Goal: Task Accomplishment & Management: Manage account settings

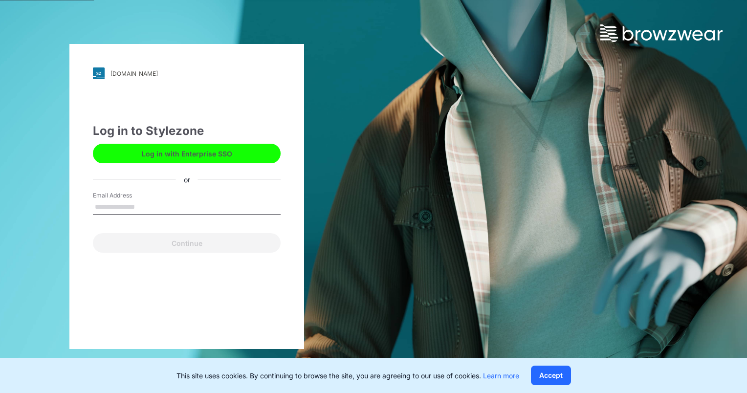
click at [167, 198] on div "Email Address" at bounding box center [187, 205] width 188 height 29
click at [152, 210] on input "Email Address" at bounding box center [187, 207] width 188 height 15
type input "**********"
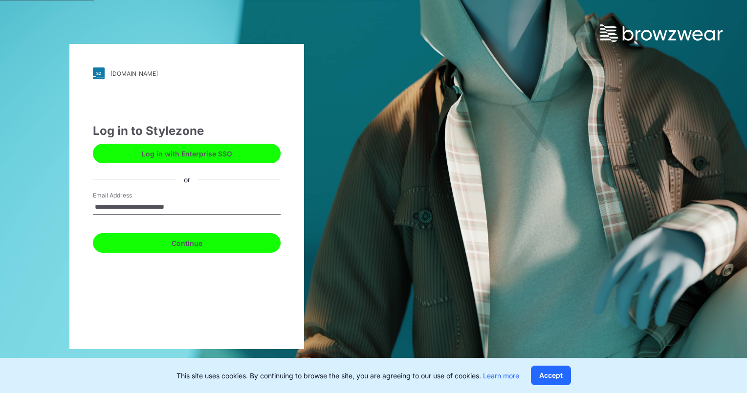
click at [160, 239] on button "Continue" at bounding box center [187, 243] width 188 height 20
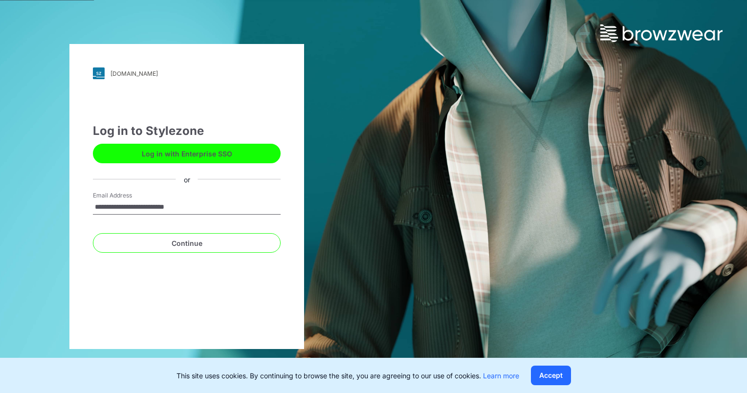
click at [538, 381] on button "Accept" at bounding box center [551, 376] width 40 height 20
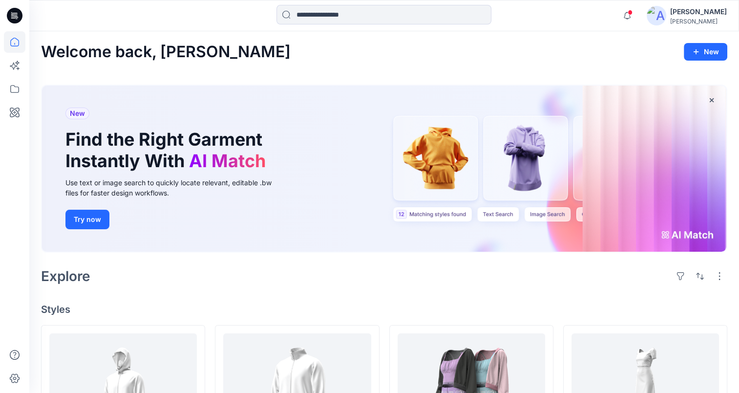
click at [681, 18] on div "[PERSON_NAME]" at bounding box center [699, 21] width 57 height 7
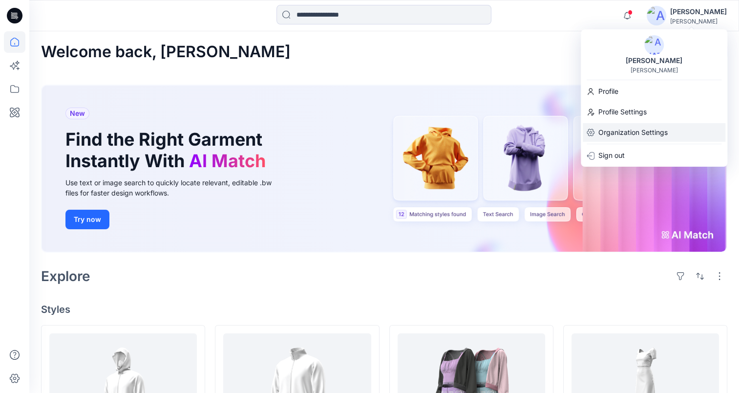
click at [619, 133] on p "Organization Settings" at bounding box center [633, 132] width 69 height 19
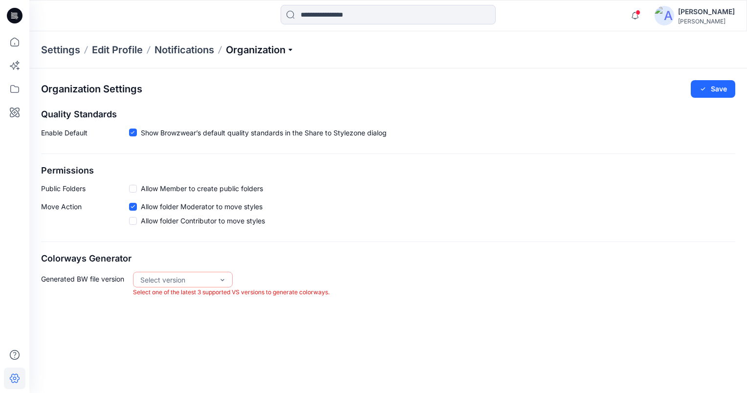
click at [289, 50] on p "Organization" at bounding box center [260, 50] width 68 height 14
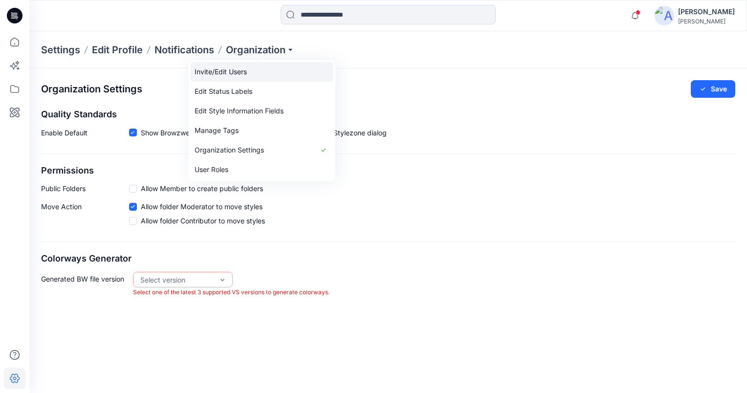
click at [243, 70] on link "Invite/Edit Users" at bounding box center [262, 72] width 143 height 20
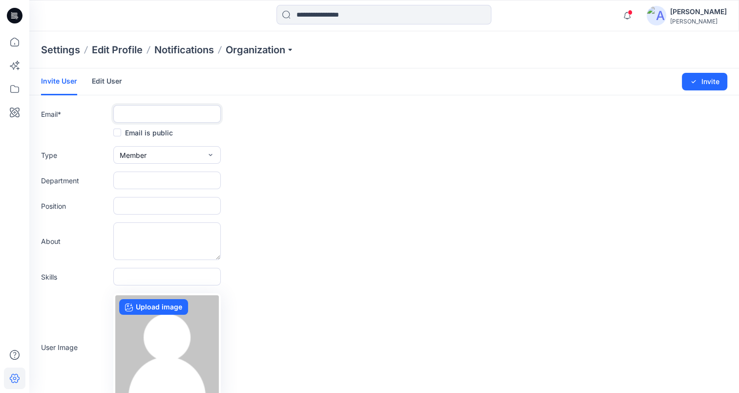
click at [152, 118] on input "text" at bounding box center [167, 114] width 108 height 18
type input "**********"
drag, startPoint x: 359, startPoint y: 123, endPoint x: 147, endPoint y: 147, distance: 213.9
click at [356, 123] on form "**********" at bounding box center [384, 256] width 710 height 377
click at [696, 83] on icon "submit" at bounding box center [694, 82] width 8 height 8
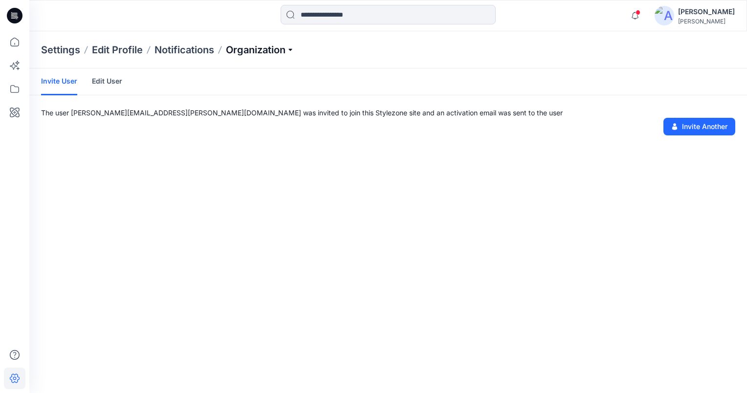
click at [290, 49] on p "Organization" at bounding box center [260, 50] width 68 height 14
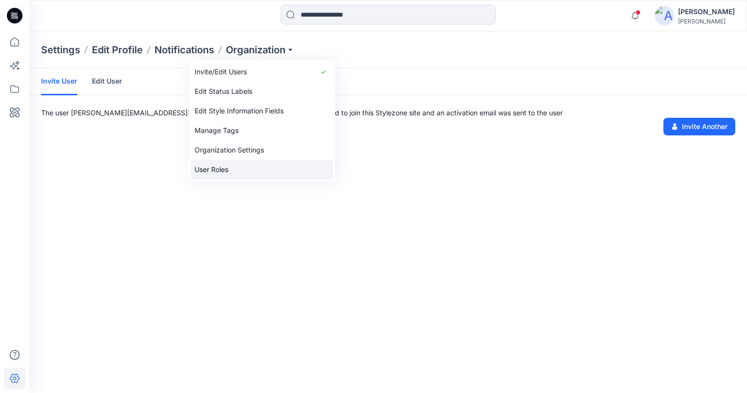
click at [238, 178] on link "User Roles" at bounding box center [262, 170] width 143 height 20
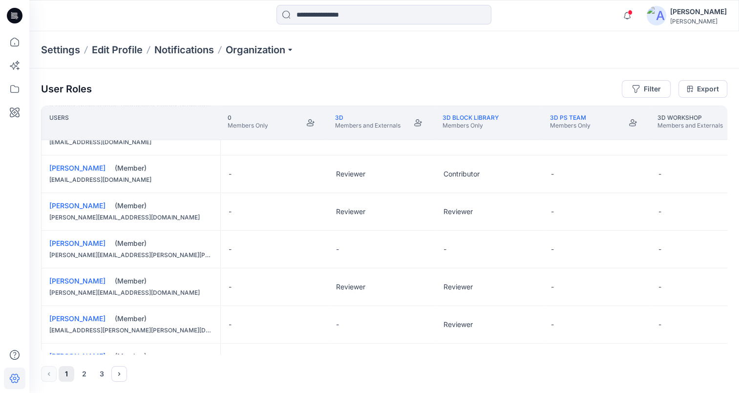
scroll to position [737, 0]
click at [105, 376] on button "3" at bounding box center [102, 374] width 16 height 16
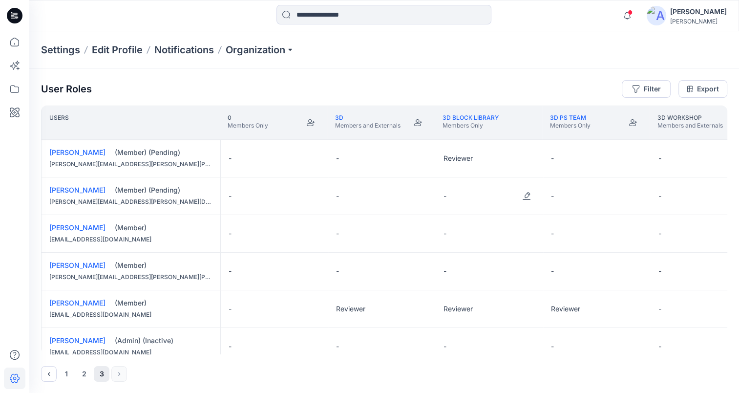
click at [516, 200] on div "-" at bounding box center [490, 195] width 108 height 37
click at [528, 196] on button "Edit Role" at bounding box center [527, 196] width 18 height 18
click at [477, 240] on button "Reviewer" at bounding box center [481, 237] width 106 height 18
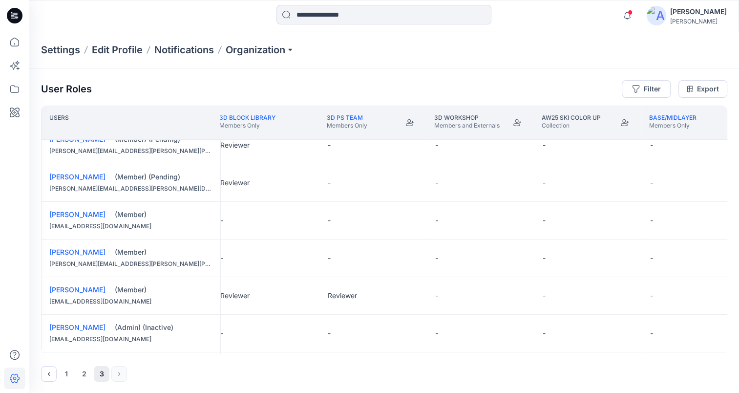
scroll to position [0, 331]
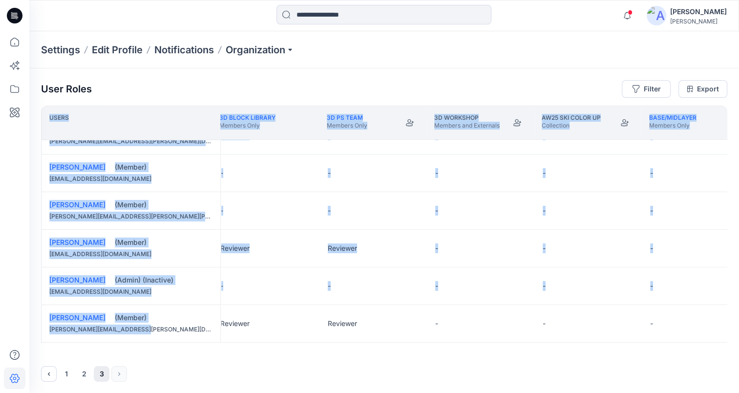
drag, startPoint x: 214, startPoint y: 354, endPoint x: 229, endPoint y: 339, distance: 20.7
click at [229, 339] on div "User Roles Filter Export Users 3D Members and Externals 3D BLOCK LIBRARY Member…" at bounding box center [384, 230] width 710 height 325
drag, startPoint x: 201, startPoint y: 354, endPoint x: 211, endPoint y: 353, distance: 10.3
click at [211, 353] on div "User Roles Filter Export Users 3D Members and Externals 3D BLOCK LIBRARY Member…" at bounding box center [384, 230] width 710 height 325
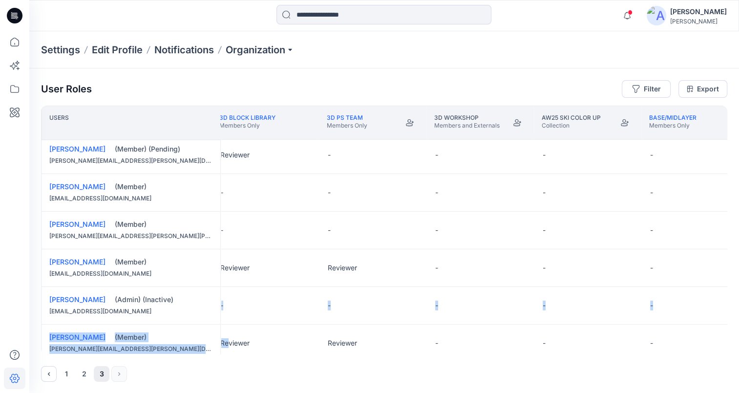
scroll to position [62, 331]
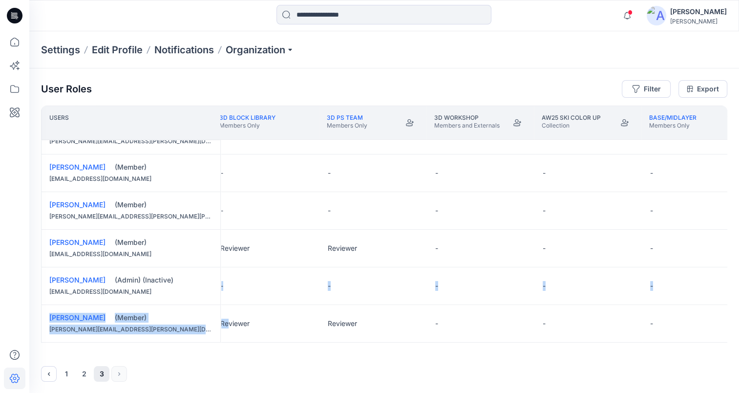
drag, startPoint x: 204, startPoint y: 354, endPoint x: 226, endPoint y: 352, distance: 22.6
click at [226, 352] on div "Users 3D Members and Externals 3D BLOCK LIBRARY Members Only 3D PS TEAM Members…" at bounding box center [384, 230] width 687 height 249
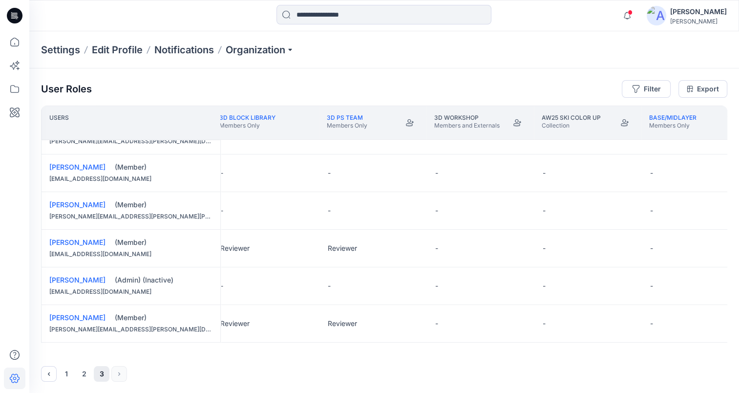
drag, startPoint x: 226, startPoint y: 352, endPoint x: 232, endPoint y: 354, distance: 6.4
click at [237, 354] on div "User Roles Filter Export Users 3D Members and Externals 3D BLOCK LIBRARY Member…" at bounding box center [384, 230] width 710 height 325
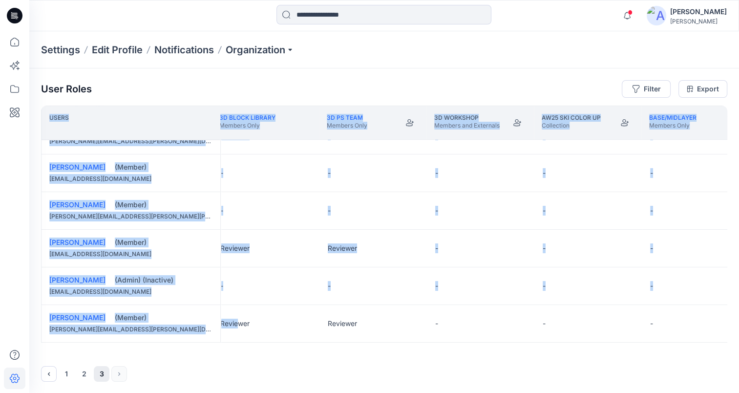
drag, startPoint x: 232, startPoint y: 354, endPoint x: 238, endPoint y: 352, distance: 6.6
click at [238, 352] on div "User Roles Filter Export Users 3D Members and Externals 3D BLOCK LIBRARY Member…" at bounding box center [384, 230] width 710 height 325
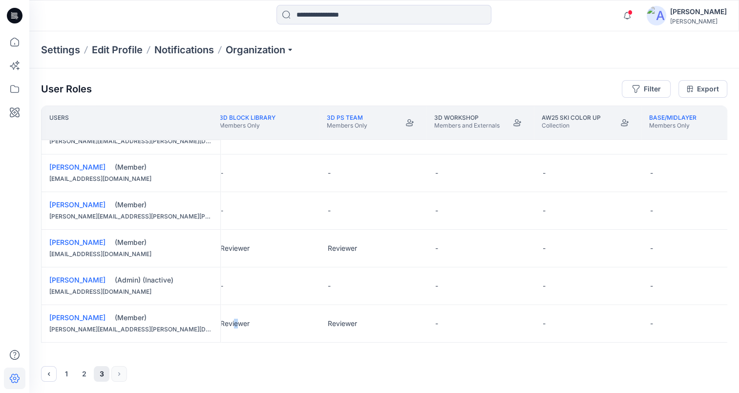
click at [240, 351] on div "Users 3D Members and Externals 3D BLOCK LIBRARY Members Only 3D PS TEAM Members…" at bounding box center [384, 230] width 687 height 249
drag, startPoint x: 240, startPoint y: 351, endPoint x: 139, endPoint y: 362, distance: 101.7
click at [139, 362] on div "User Roles Filter Export Users 3D Members and Externals 3D BLOCK LIBRARY Member…" at bounding box center [384, 230] width 710 height 325
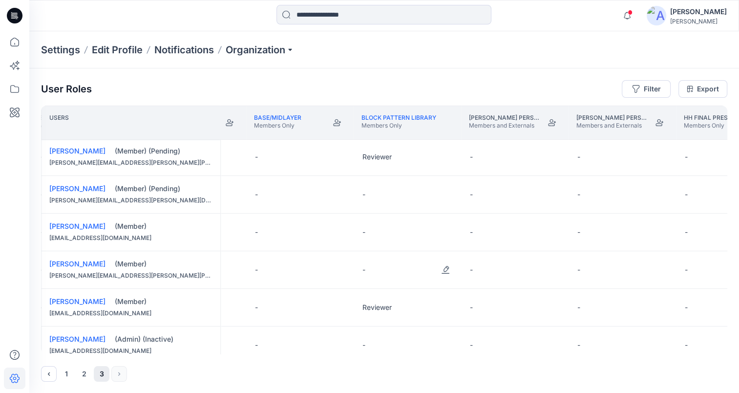
scroll to position [0, 726]
click at [450, 198] on button "Edit Role" at bounding box center [446, 196] width 18 height 18
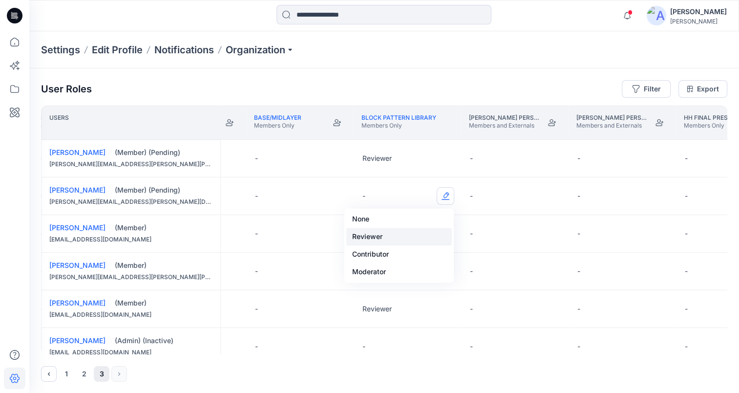
click at [403, 237] on button "Reviewer" at bounding box center [399, 237] width 106 height 18
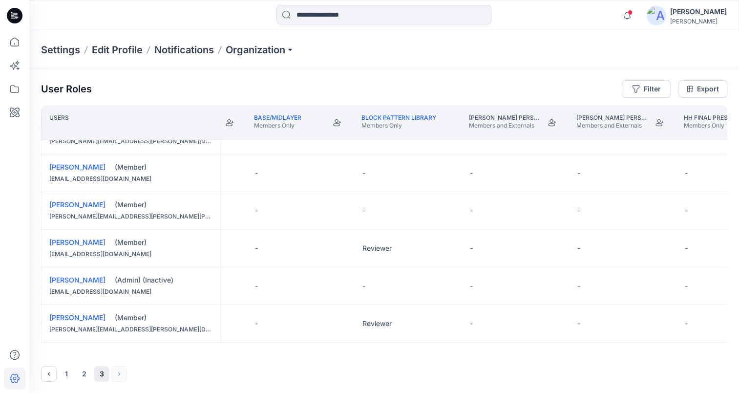
drag, startPoint x: 308, startPoint y: 354, endPoint x: 287, endPoint y: 354, distance: 21.5
click at [287, 354] on div "User Roles Filter Export Users 3D workshop Members and Externals AW25 Ski color…" at bounding box center [384, 230] width 710 height 325
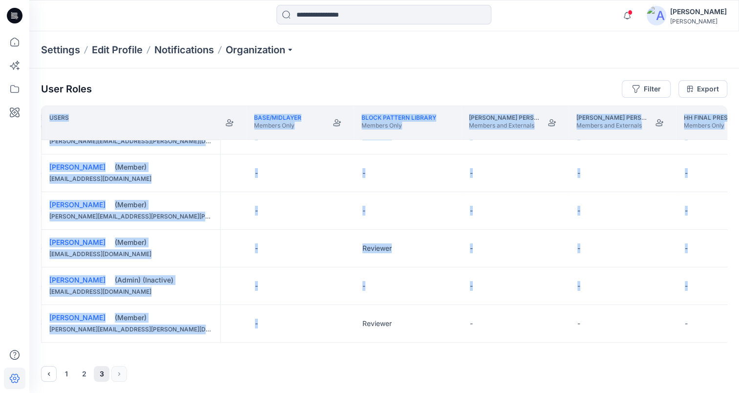
drag, startPoint x: 287, startPoint y: 354, endPoint x: 266, endPoint y: 353, distance: 20.5
click at [266, 353] on div "User Roles Filter Export Users 3D workshop Members and Externals AW25 Ski color…" at bounding box center [384, 230] width 710 height 325
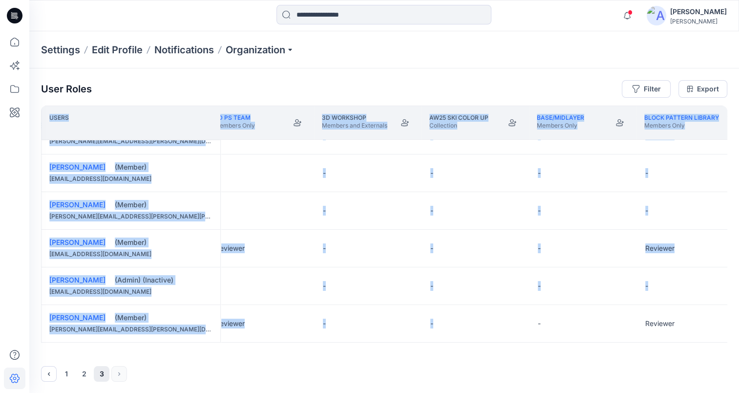
scroll to position [62, 0]
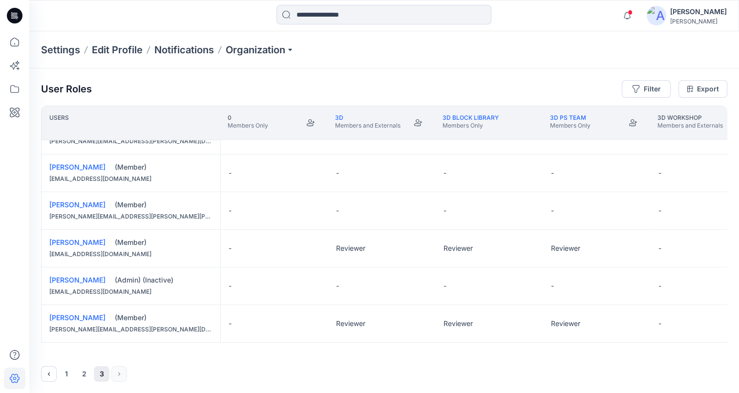
click at [495, 58] on div "Settings Edit Profile Notifications Organization" at bounding box center [384, 49] width 710 height 37
